Goal: Task Accomplishment & Management: Complete application form

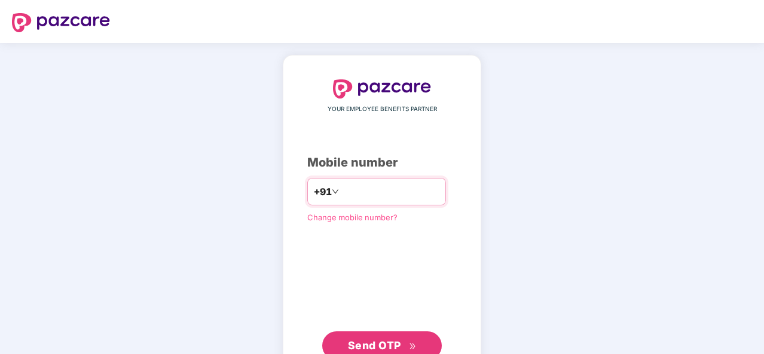
click at [349, 188] on input "number" at bounding box center [390, 191] width 98 height 19
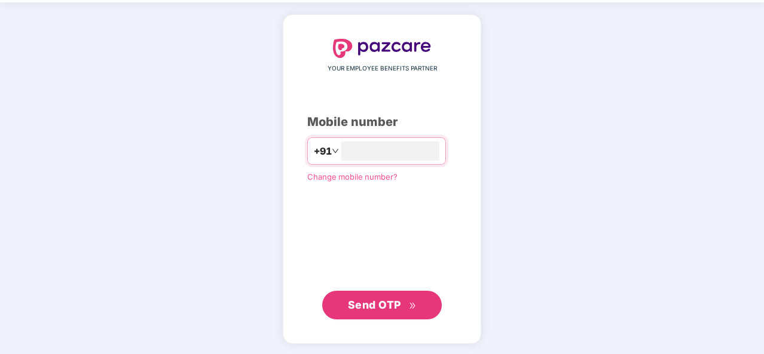
type input "**********"
click at [381, 295] on button "Send OTP" at bounding box center [381, 304] width 119 height 29
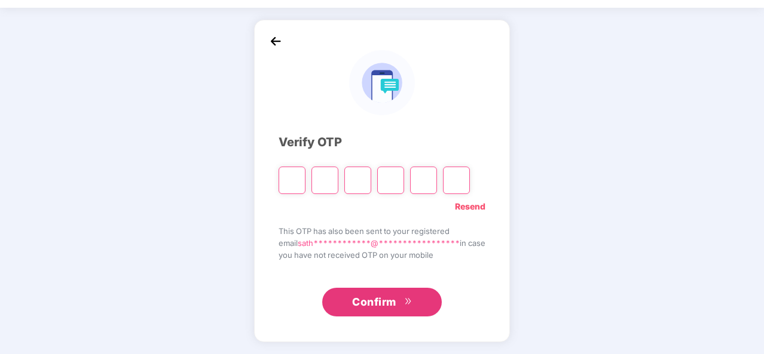
scroll to position [35, 0]
type input "*"
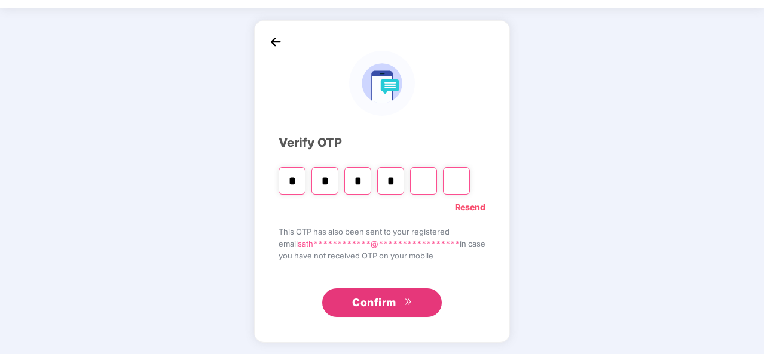
type input "*"
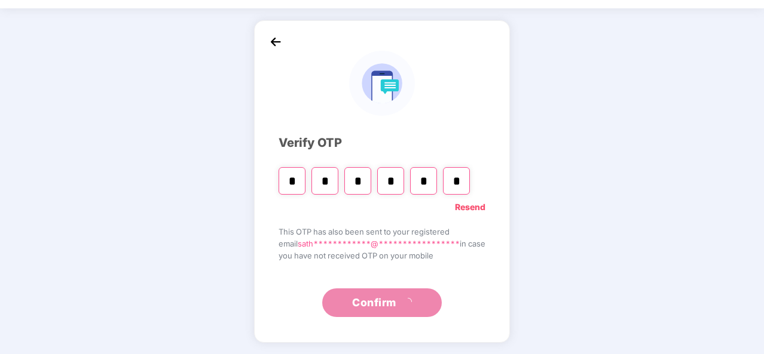
type input "*"
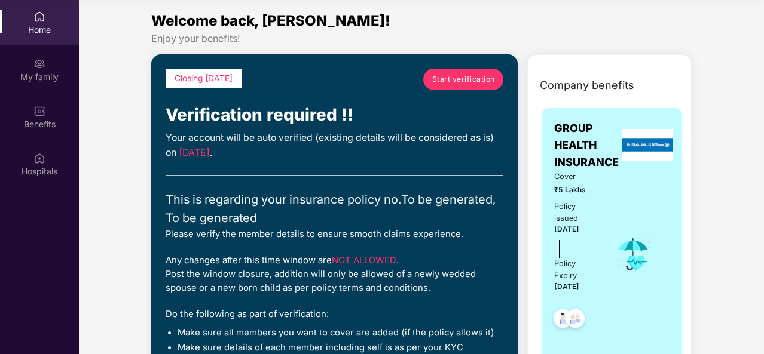
click at [482, 69] on link "Start verification" at bounding box center [463, 80] width 80 height 22
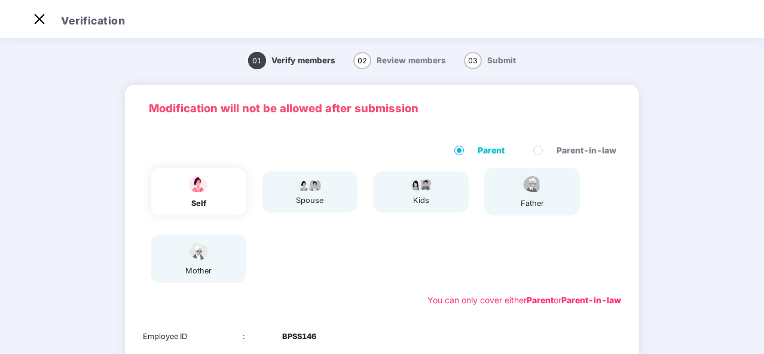
click at [508, 200] on div "father" at bounding box center [532, 192] width 96 height 48
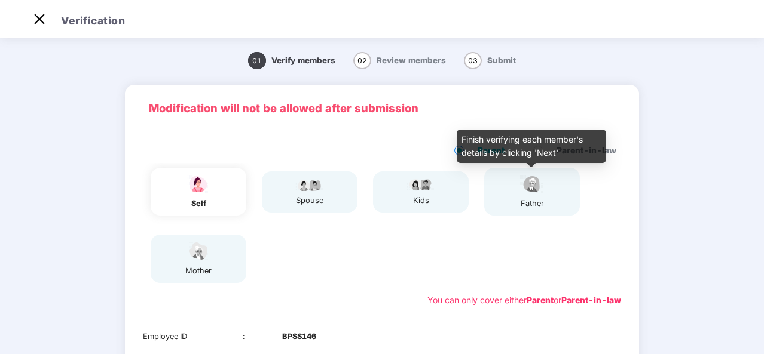
click at [534, 189] on img at bounding box center [532, 184] width 30 height 21
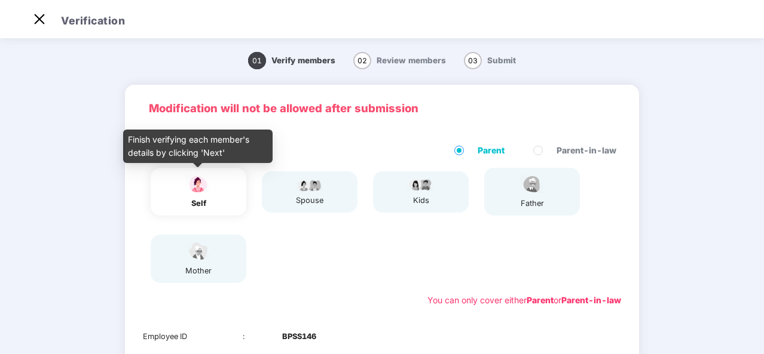
click at [192, 185] on img at bounding box center [198, 184] width 30 height 21
click at [197, 192] on img at bounding box center [198, 184] width 30 height 21
click at [197, 186] on img at bounding box center [198, 184] width 30 height 21
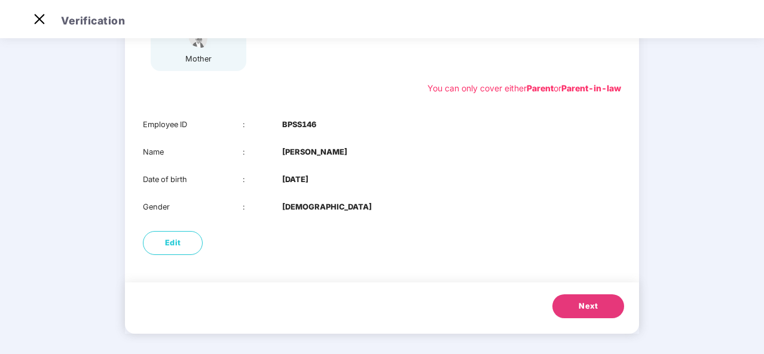
scroll to position [216, 0]
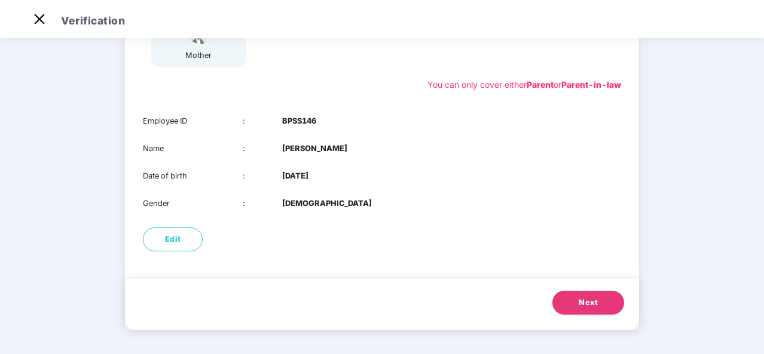
click at [584, 301] on span "Next" at bounding box center [587, 303] width 19 height 12
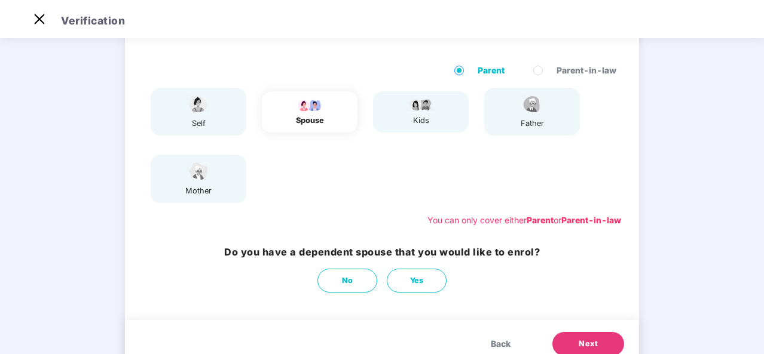
scroll to position [79, 0]
click at [347, 274] on button "No" at bounding box center [347, 281] width 60 height 24
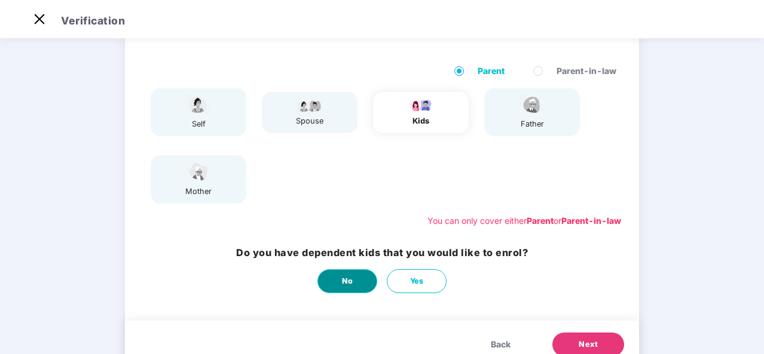
scroll to position [0, 0]
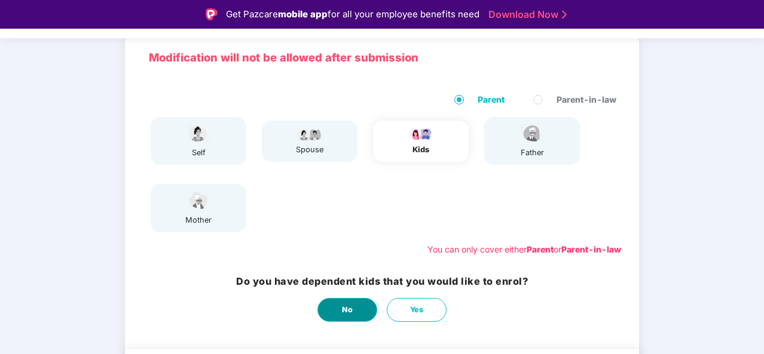
click at [343, 308] on span "No" at bounding box center [347, 310] width 11 height 12
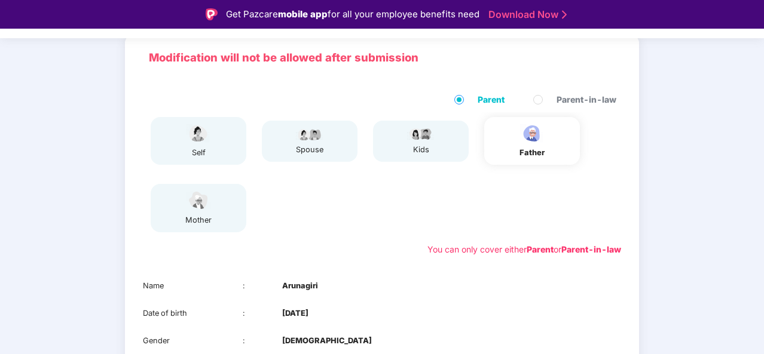
scroll to position [188, 0]
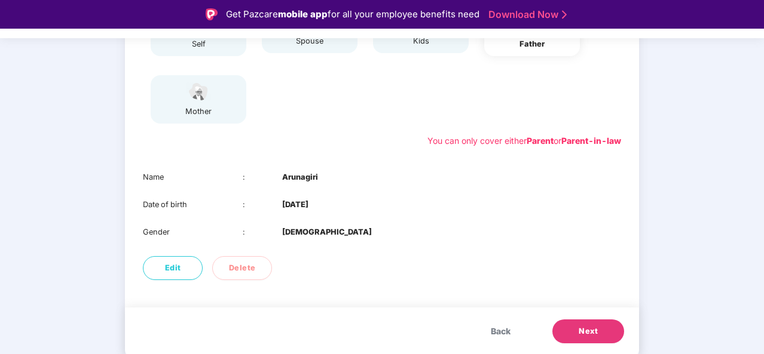
click at [580, 329] on span "Next" at bounding box center [587, 332] width 19 height 12
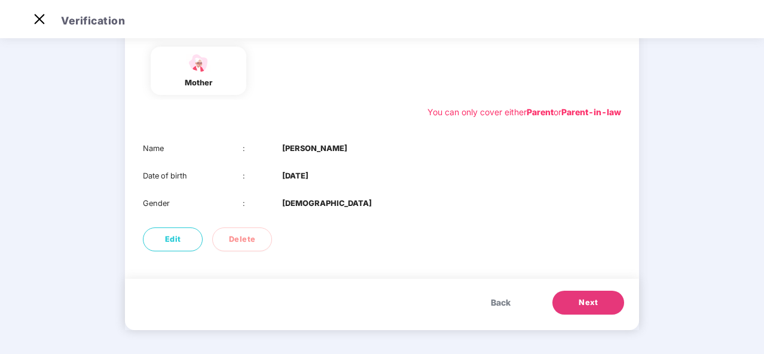
click at [590, 298] on span "Next" at bounding box center [587, 303] width 19 height 12
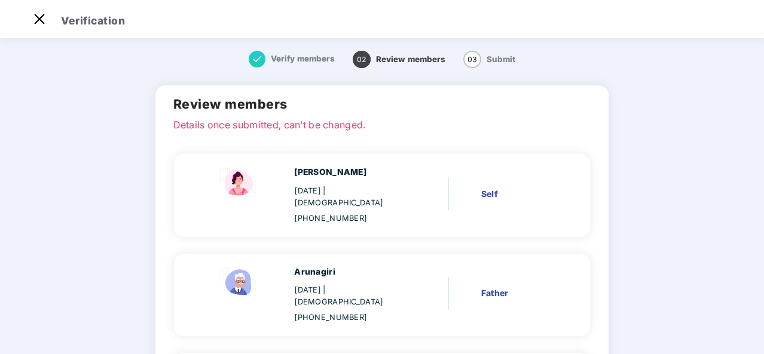
scroll to position [149, 0]
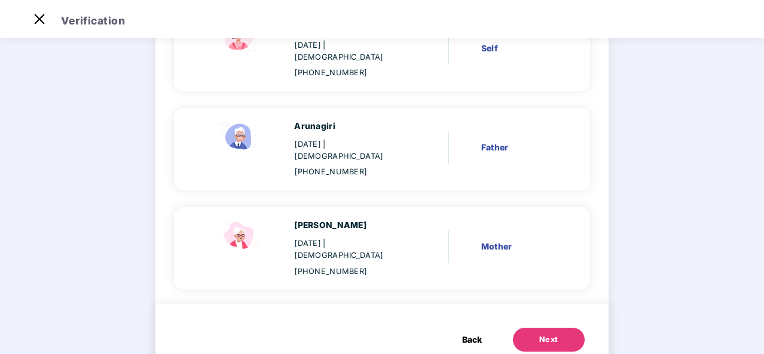
click at [527, 328] on button "Next" at bounding box center [549, 340] width 72 height 24
click at [433, 219] on div "Amudha K 07 May 1976 | Female +918123212329 Mother" at bounding box center [377, 248] width 382 height 59
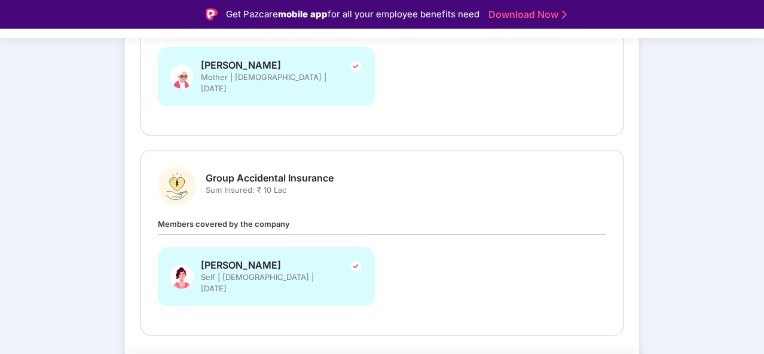
scroll to position [341, 0]
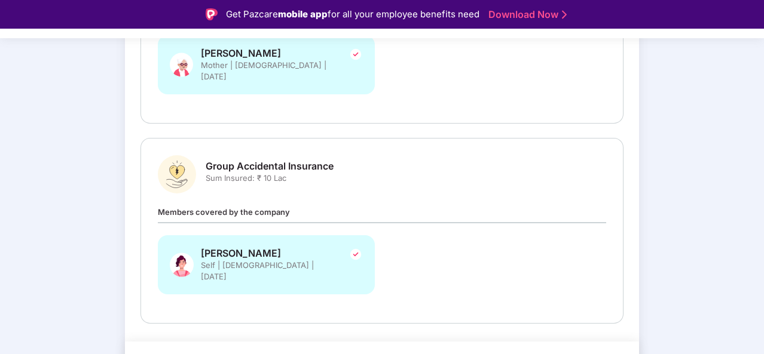
click at [241, 173] on span "Sum Insured: ₹ 10 Lac" at bounding box center [270, 178] width 128 height 11
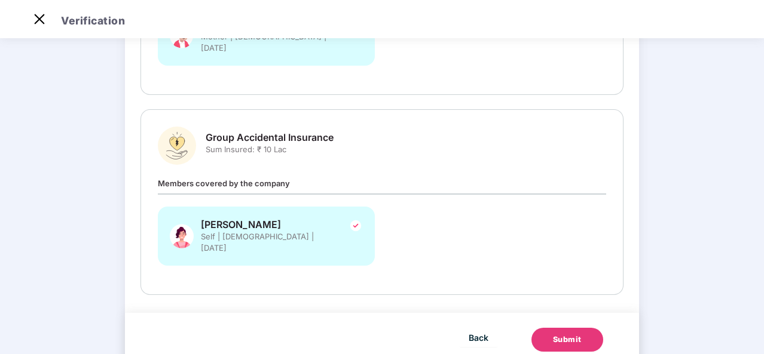
click at [563, 328] on button "Submit" at bounding box center [567, 340] width 72 height 24
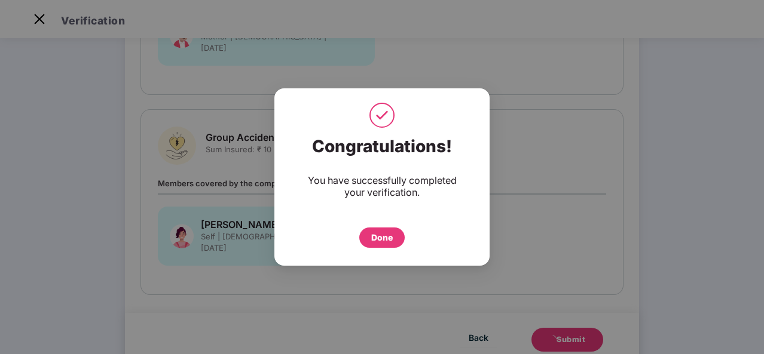
click at [390, 241] on div "Done" at bounding box center [382, 237] width 22 height 13
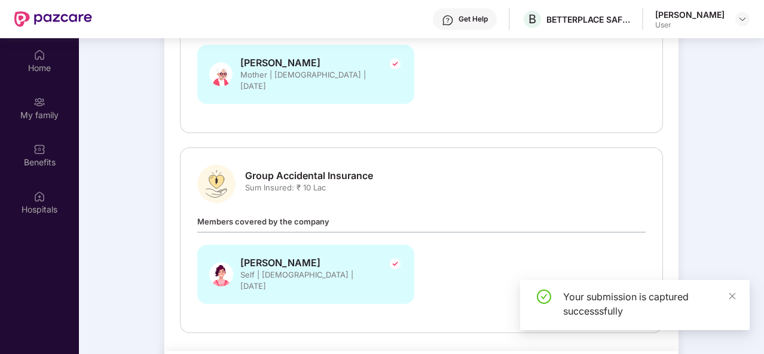
scroll to position [67, 0]
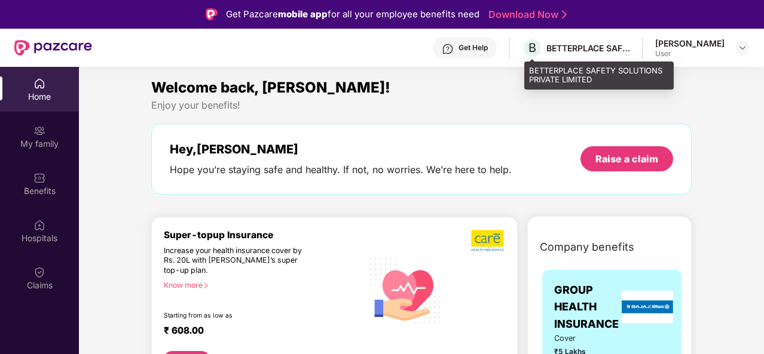
click at [605, 41] on div "B BETTERPLACE SAFETY SOLUTIONS PRIVATE LIMITED" at bounding box center [576, 48] width 108 height 21
click at [602, 45] on div "BETTERPLACE SAFETY SOLUTIONS PRIVATE LIMITED" at bounding box center [588, 47] width 84 height 11
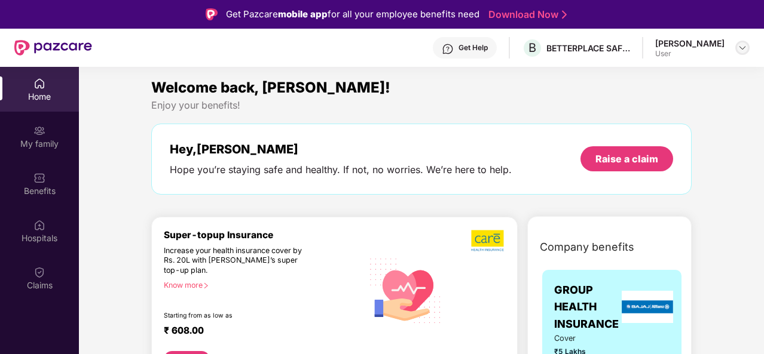
click at [743, 47] on img at bounding box center [742, 48] width 10 height 10
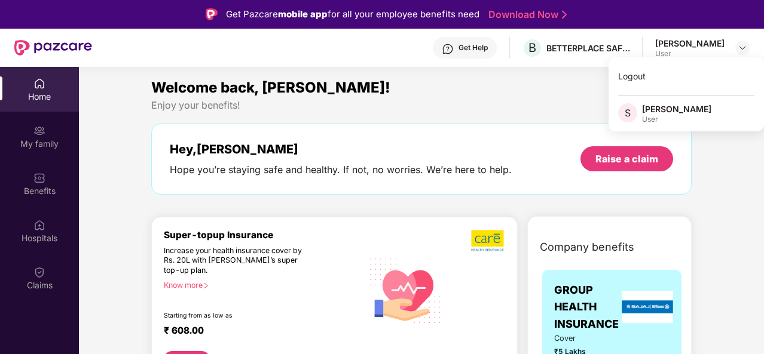
click at [332, 116] on div "Welcome back, [PERSON_NAME]! Enjoy your benefits! Hey, [PERSON_NAME] you’re sta…" at bounding box center [421, 141] width 550 height 130
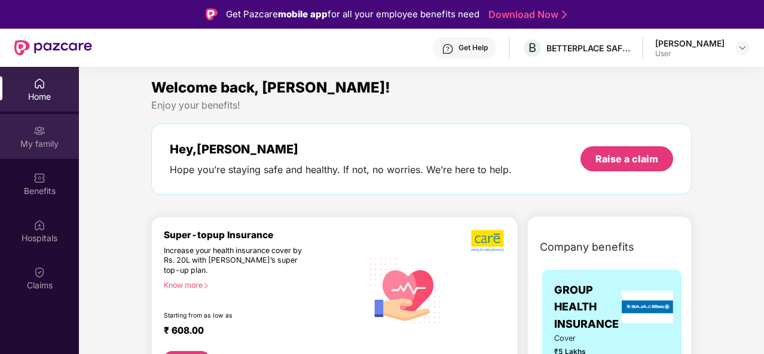
click at [42, 136] on img at bounding box center [39, 131] width 12 height 12
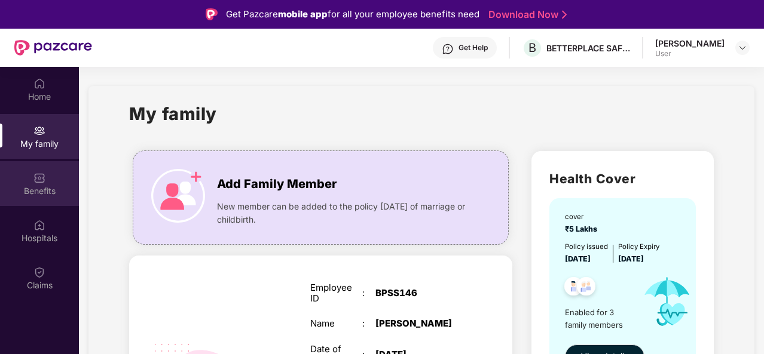
click at [37, 180] on img at bounding box center [39, 178] width 12 height 12
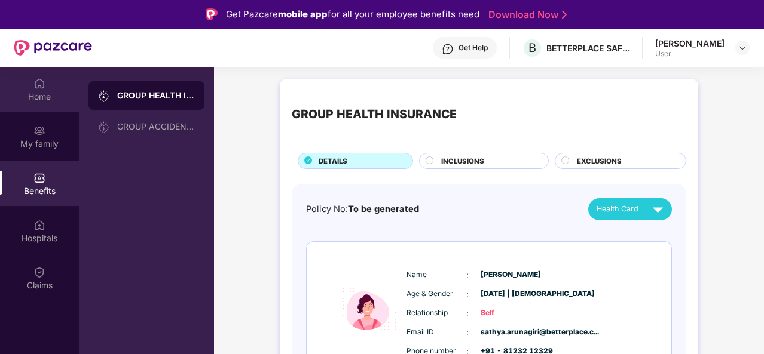
click at [36, 93] on div "Home" at bounding box center [39, 97] width 79 height 12
